Goal: Task Accomplishment & Management: Use online tool/utility

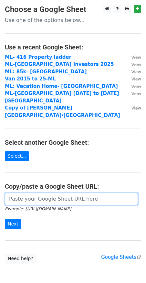
click at [36, 193] on input "url" at bounding box center [71, 199] width 133 height 12
paste input "https://docs.google.com/spreadsheets/d/1lMaCZZElaynk0ZtokJsFI1I_t7h71B9fIrAUSwv…"
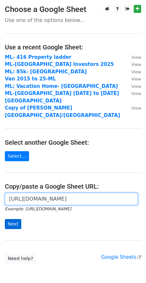
type input "https://docs.google.com/spreadsheets/d/1lMaCZZElaynk0ZtokJsFI1I_t7h71B9fIrAUSwv…"
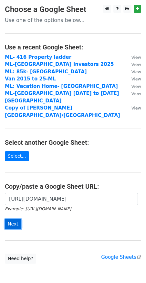
scroll to position [0, 0]
click at [8, 219] on input "Next" at bounding box center [13, 224] width 16 height 10
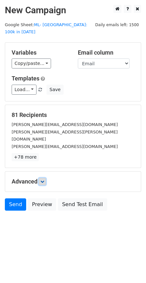
click at [43, 179] on icon at bounding box center [42, 181] width 4 height 4
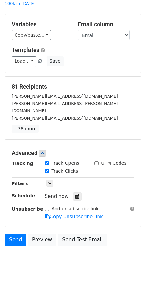
scroll to position [29, 0]
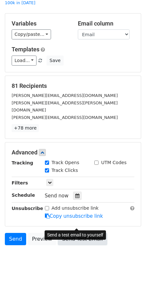
click at [79, 233] on link "Send Test Email" at bounding box center [82, 239] width 49 height 12
click at [68, 233] on link "Send Test Email" at bounding box center [82, 239] width 49 height 12
click at [87, 233] on link "Send Test Email" at bounding box center [82, 239] width 49 height 12
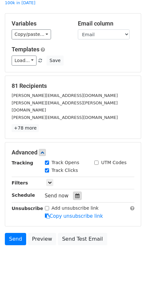
click at [75, 193] on icon at bounding box center [77, 195] width 4 height 5
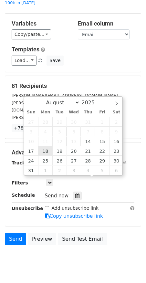
type input "[DATE] 12:00"
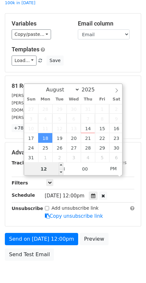
drag, startPoint x: 43, startPoint y: 151, endPoint x: 46, endPoint y: 171, distance: 20.6
type input "8"
type input "[DATE] 08:00"
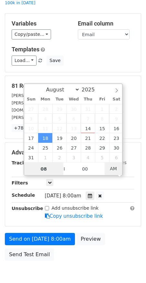
click at [111, 168] on span "AM" at bounding box center [114, 168] width 18 height 13
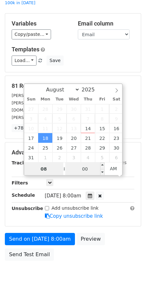
type input "08"
click at [80, 168] on input "00" at bounding box center [84, 168] width 39 height 13
type input "30"
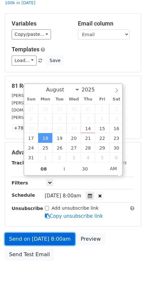
type input "[DATE] 08:30"
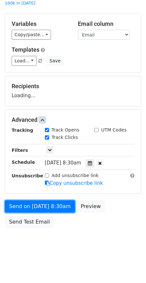
drag, startPoint x: 53, startPoint y: 227, endPoint x: 69, endPoint y: 229, distance: 16.7
click at [69, 229] on div "Send on [DATE] 8:30am Preview Send Test Email" at bounding box center [73, 215] width 146 height 31
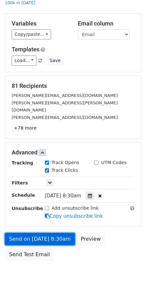
click at [58, 233] on link "Send on [DATE] 8:30am" at bounding box center [40, 239] width 70 height 12
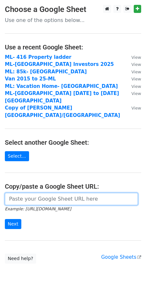
click at [20, 193] on input "url" at bounding box center [71, 199] width 133 height 12
paste input "https://docs.google.com/spreadsheets/d/1wOWLbyHH_YIFRkzZBl99zpZo84Gx2W9If1oejpI…"
type input "https://docs.google.com/spreadsheets/d/1wOWLbyHH_YIFRkzZBl99zpZo84Gx2W9If1oejpI…"
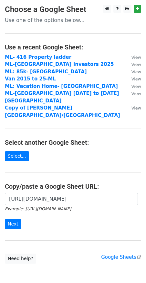
scroll to position [0, 0]
click at [15, 219] on input "Next" at bounding box center [13, 224] width 16 height 10
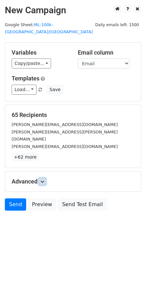
click at [45, 178] on link at bounding box center [42, 181] width 7 height 7
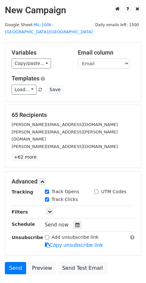
drag, startPoint x: 73, startPoint y: 209, endPoint x: 91, endPoint y: 206, distance: 18.4
click at [91, 220] on div "Send now" at bounding box center [83, 224] width 76 height 9
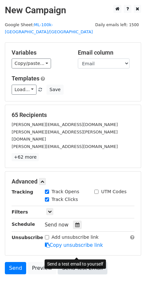
click at [81, 262] on link "Send Test Email" at bounding box center [82, 268] width 49 height 12
click at [79, 262] on link "Send Test Email" at bounding box center [82, 268] width 49 height 12
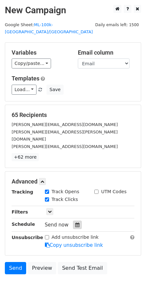
click at [75, 222] on icon at bounding box center [77, 224] width 4 height 5
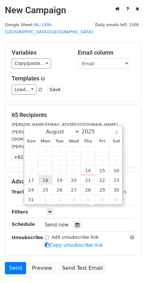
type input "2025-08-18 12:00"
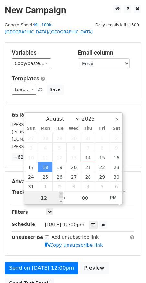
type input "9"
type input "2025-08-18 09:00"
click at [112, 197] on span "PM" at bounding box center [114, 197] width 18 height 13
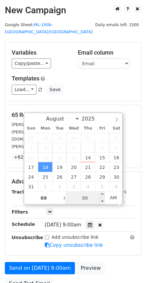
click at [86, 200] on input "00" at bounding box center [84, 197] width 39 height 13
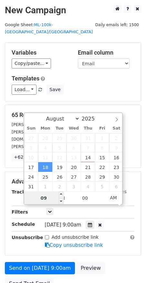
click at [46, 198] on input "09" at bounding box center [43, 197] width 39 height 13
drag, startPoint x: 50, startPoint y: 199, endPoint x: 40, endPoint y: 199, distance: 9.7
click at [40, 199] on input "10" at bounding box center [43, 197] width 39 height 13
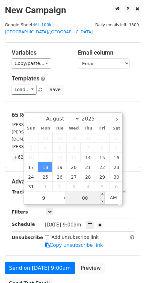
type input "09"
click at [80, 198] on input "00" at bounding box center [84, 197] width 39 height 13
type input "30"
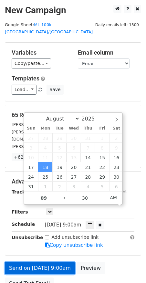
type input "2025-08-18 09:30"
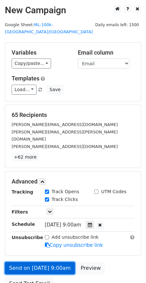
click at [52, 262] on link "Send on Aug 18 at 9:00am" at bounding box center [40, 268] width 70 height 12
